Goal: Task Accomplishment & Management: Use online tool/utility

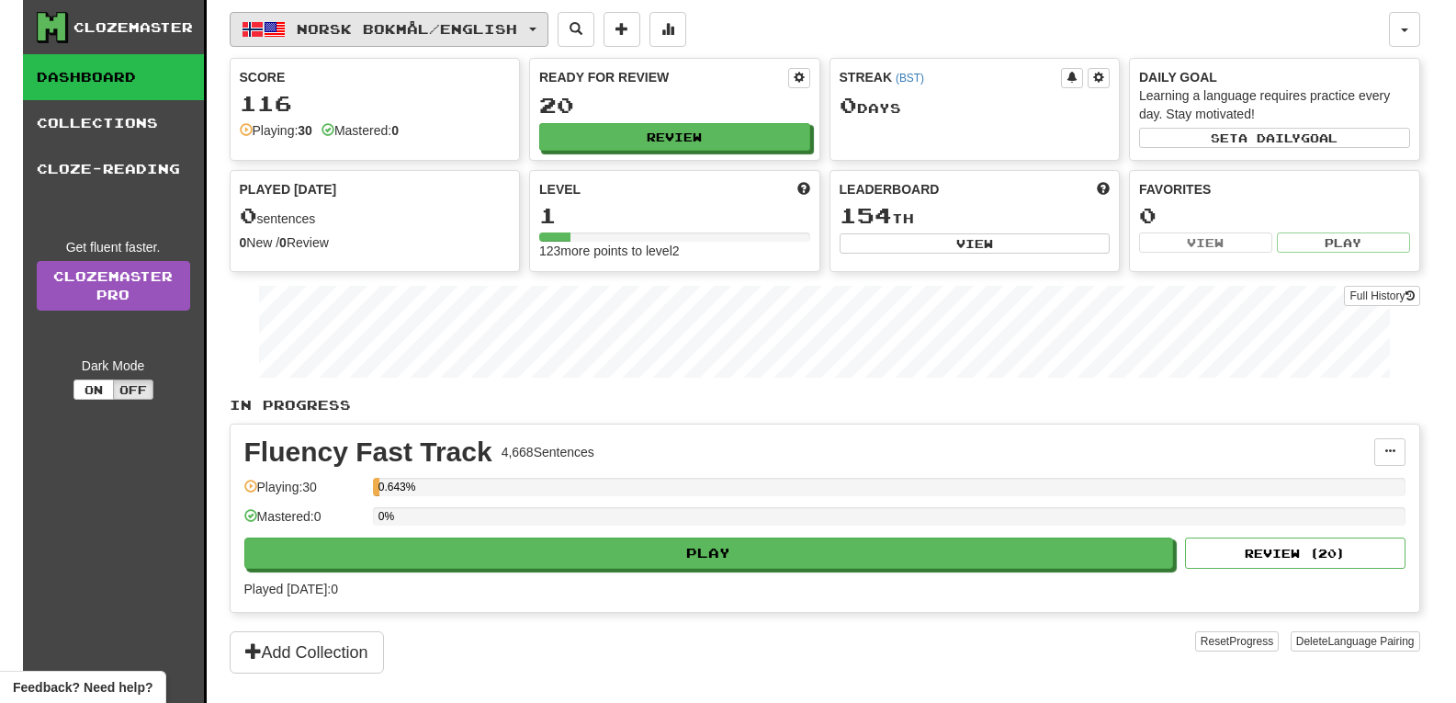
click at [533, 28] on button "Norsk bokmål / English" at bounding box center [389, 29] width 319 height 35
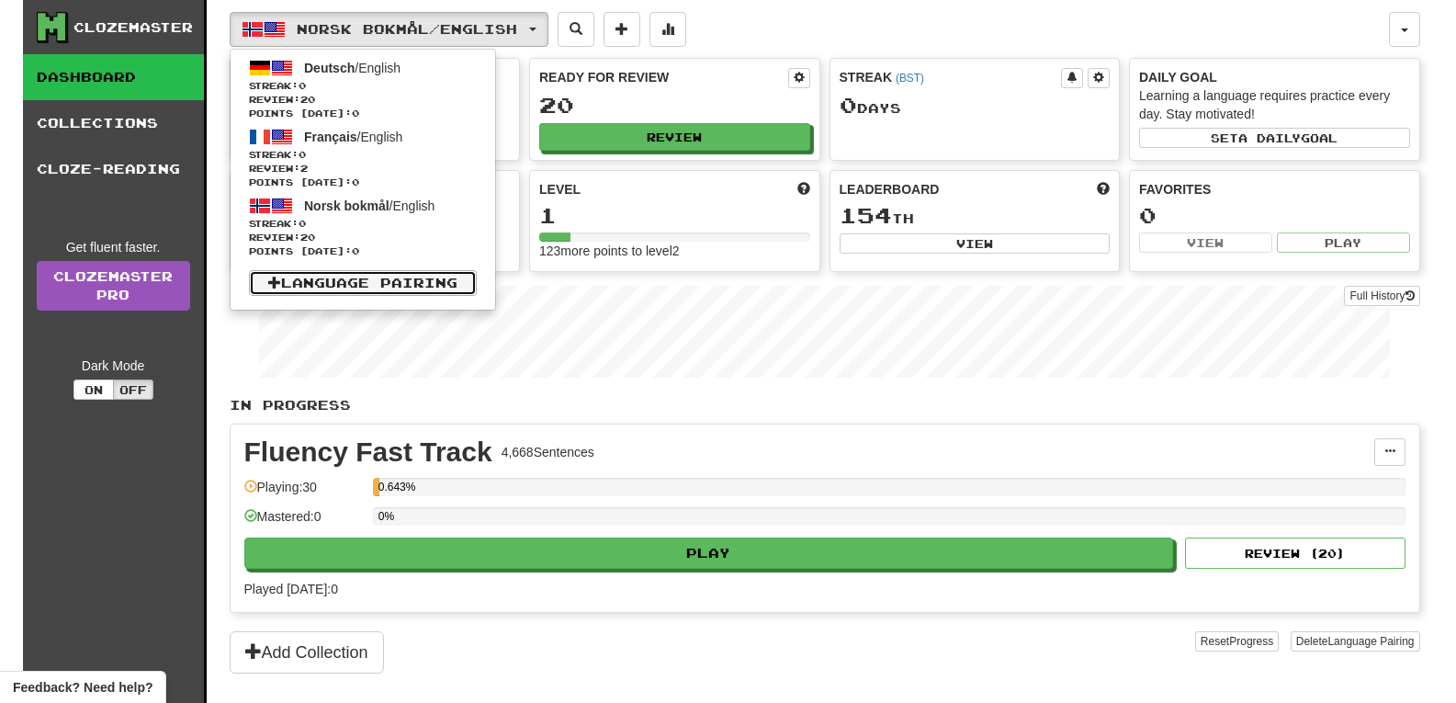
click at [408, 270] on link "Language Pairing" at bounding box center [363, 283] width 228 height 26
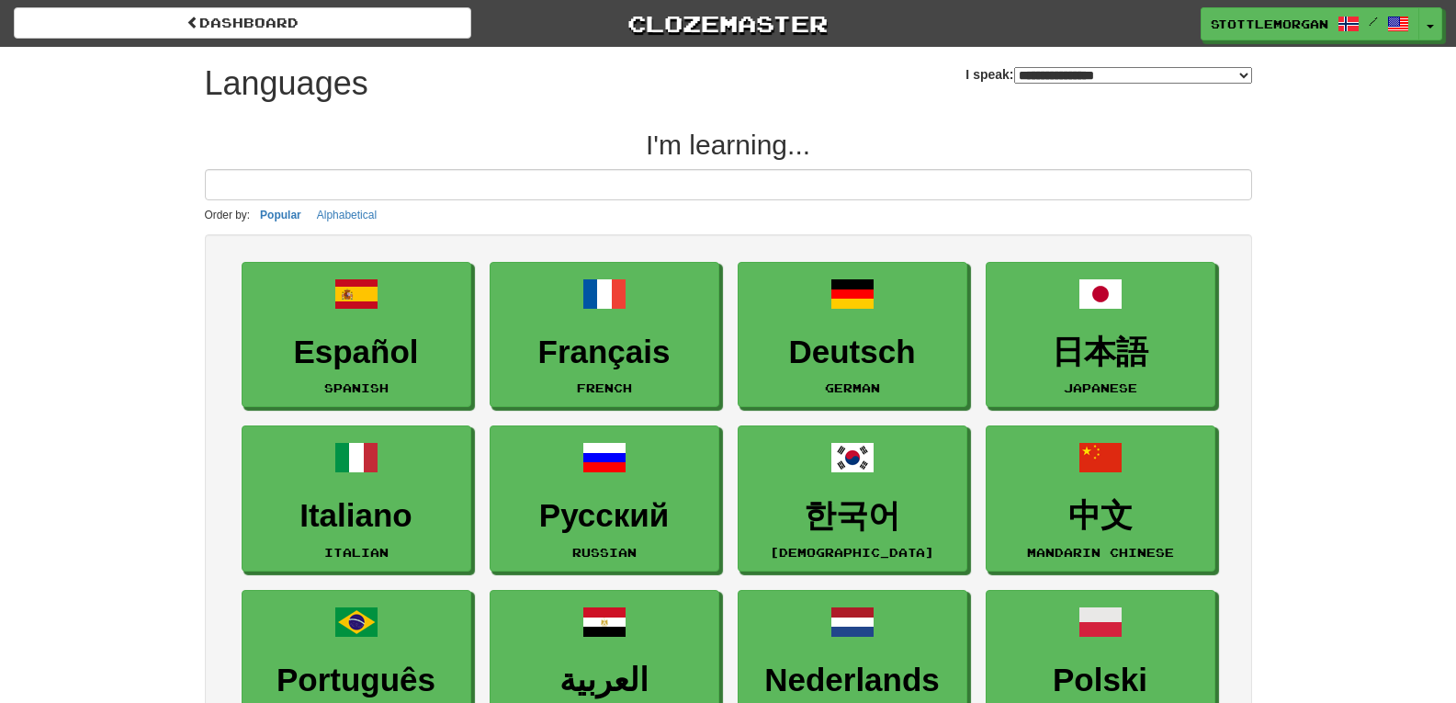
select select "*******"
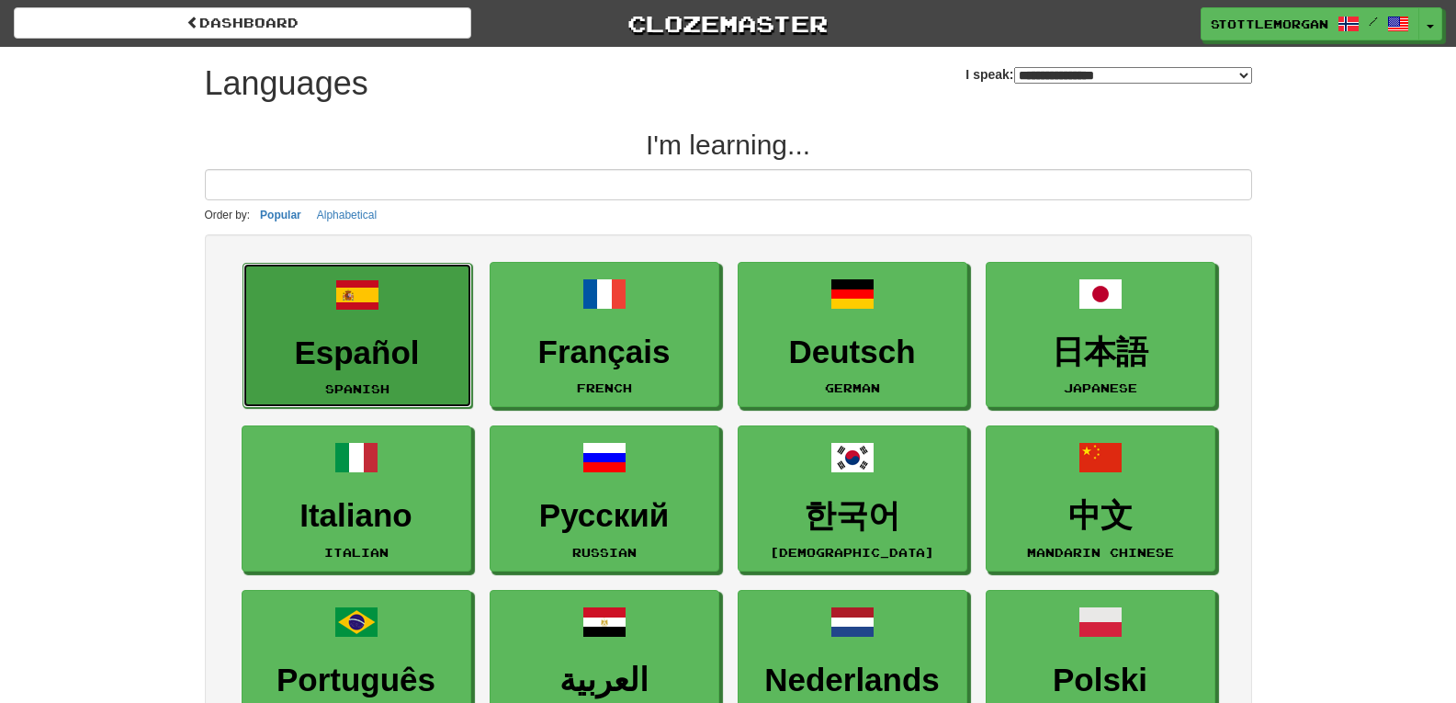
click at [422, 355] on h3 "Español" at bounding box center [357, 353] width 209 height 36
